Goal: Task Accomplishment & Management: Manage account settings

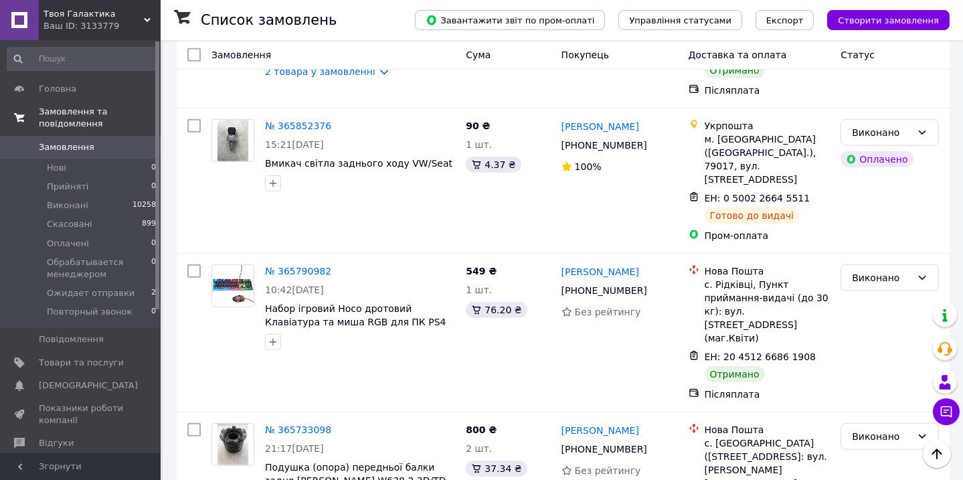
scroll to position [2349, 0]
click at [56, 110] on span "Замовлення та повідомлення" at bounding box center [100, 118] width 122 height 24
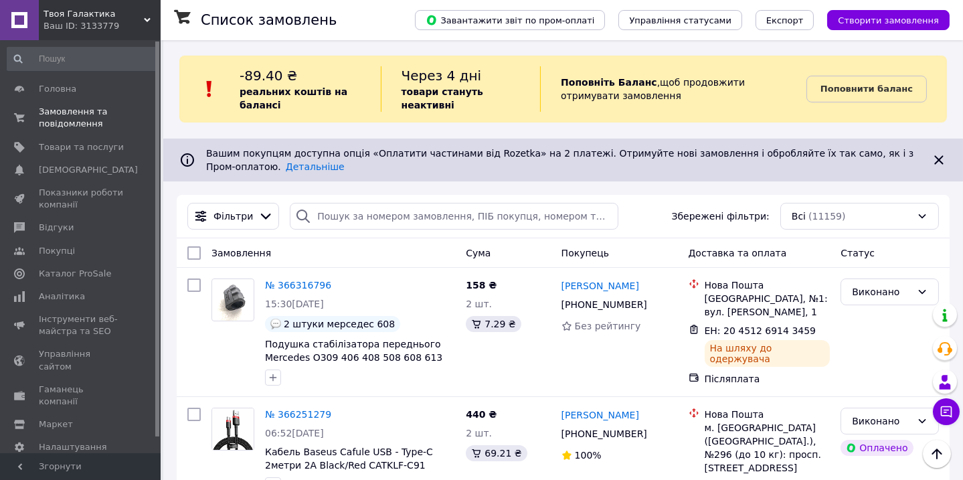
scroll to position [0, 0]
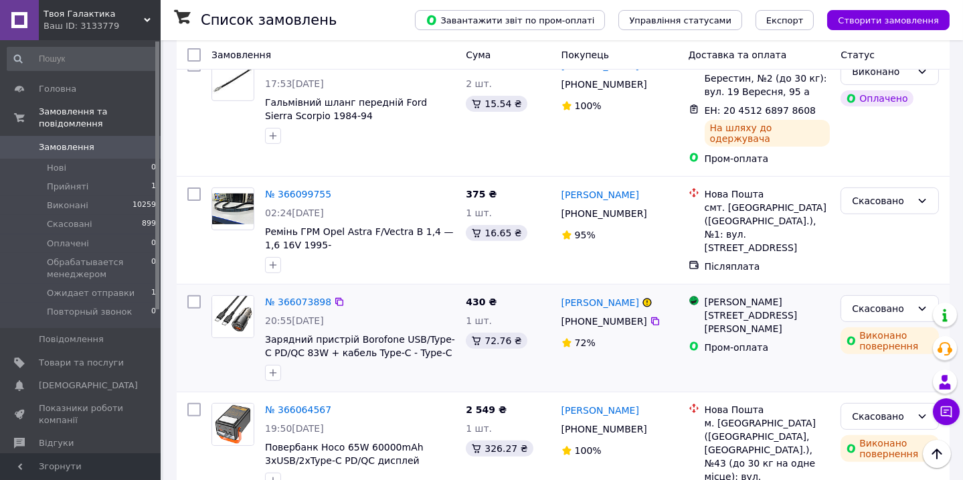
scroll to position [1155, 0]
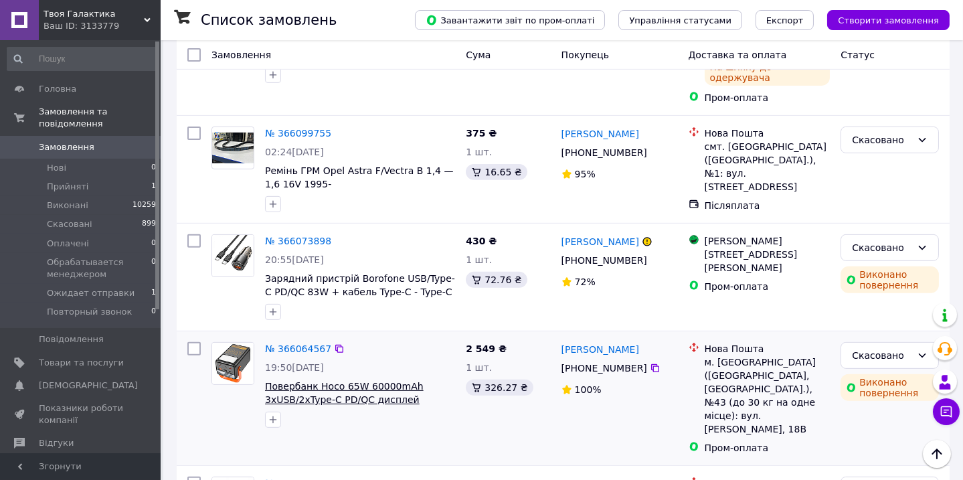
click at [378, 381] on span "Повербанк Hoco 65W 60000mAh 3хUSB/2хType-C PD/QC дисплей ліхтарик J110A" at bounding box center [344, 399] width 159 height 37
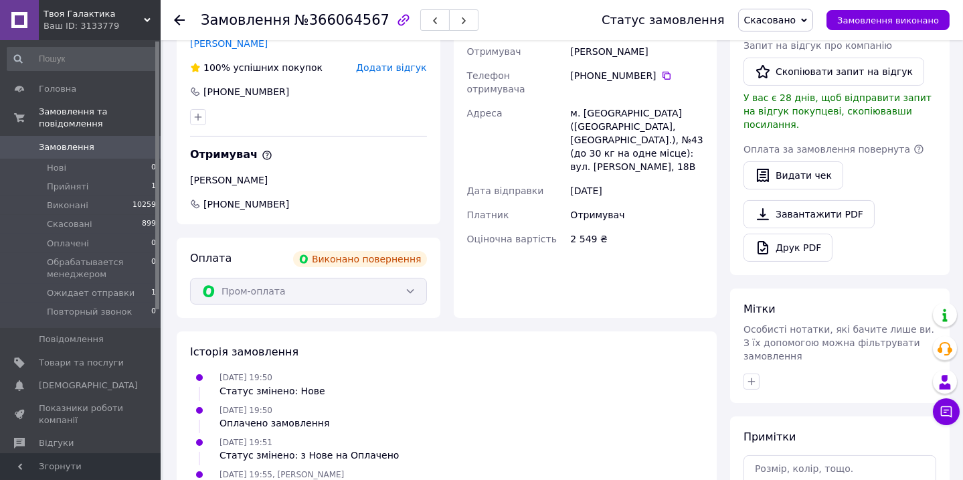
scroll to position [583, 0]
